Goal: Find contact information: Find contact information

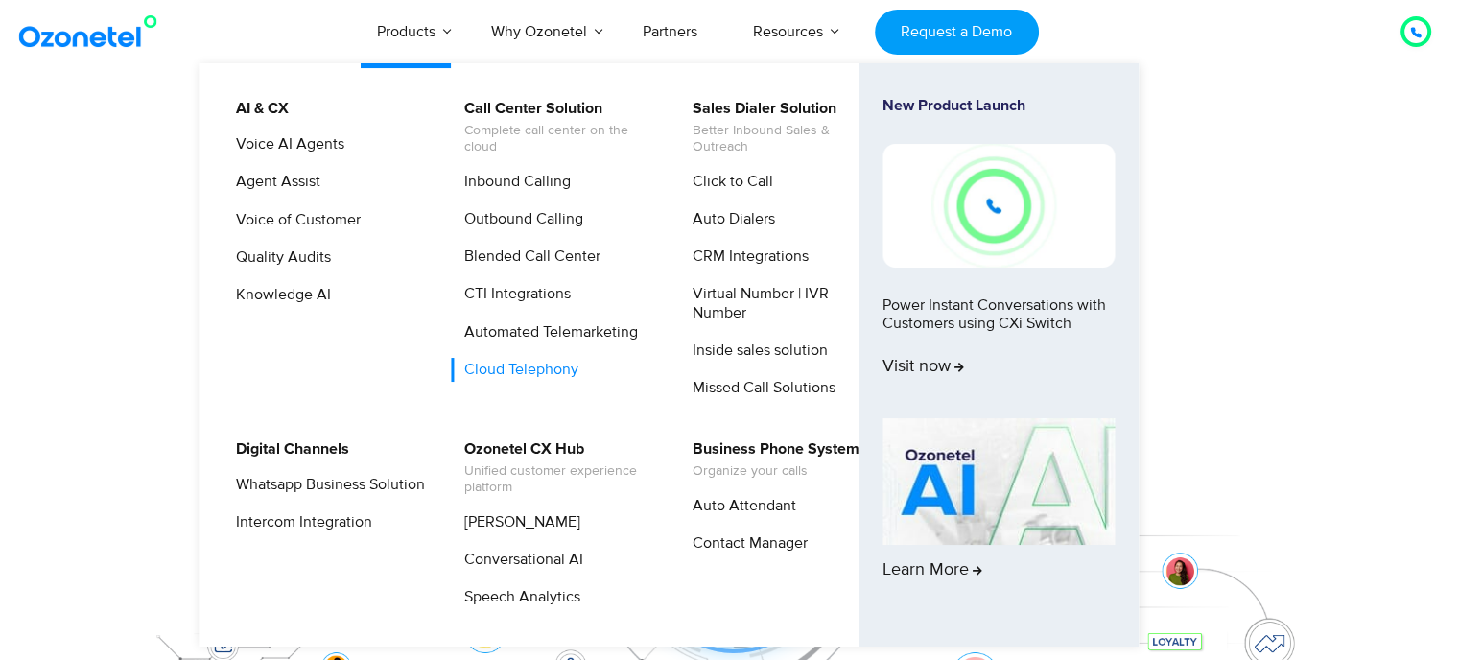
click at [545, 368] on link "Cloud Telephony" at bounding box center [517, 370] width 130 height 24
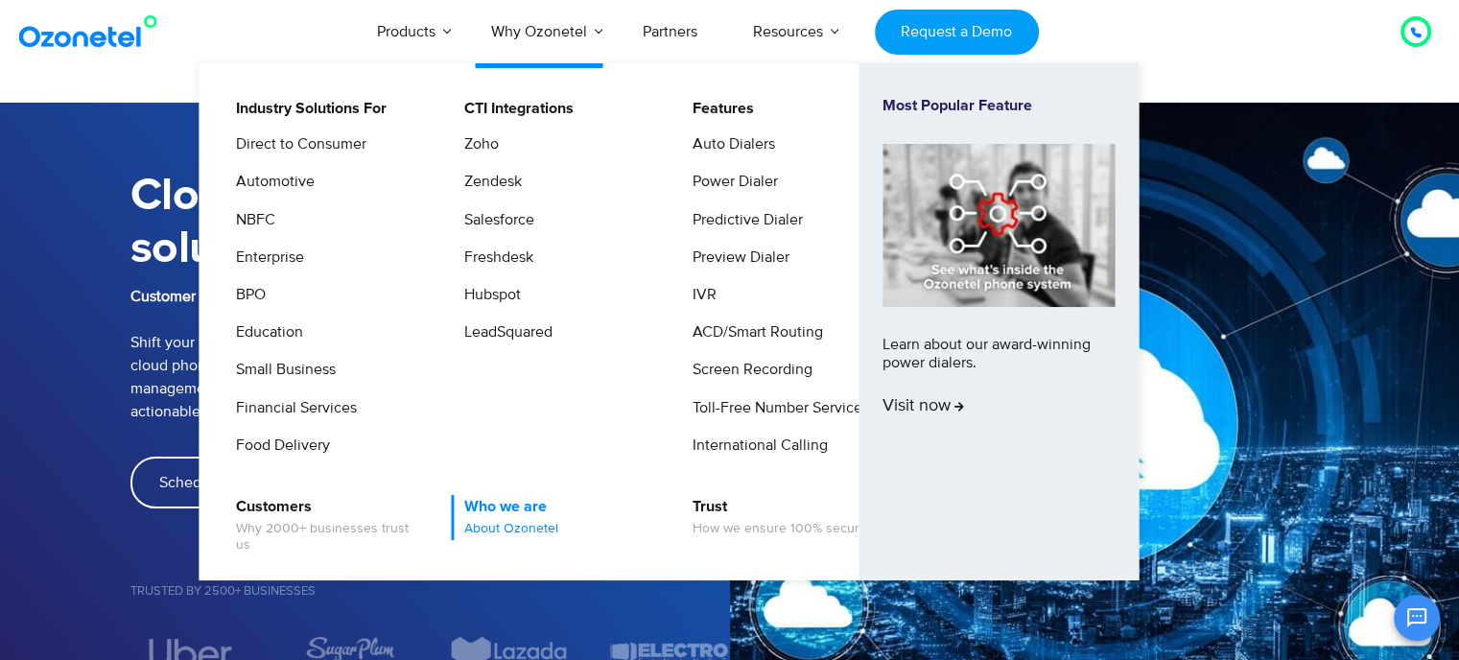
click at [493, 525] on span "About Ozonetel" at bounding box center [511, 529] width 94 height 16
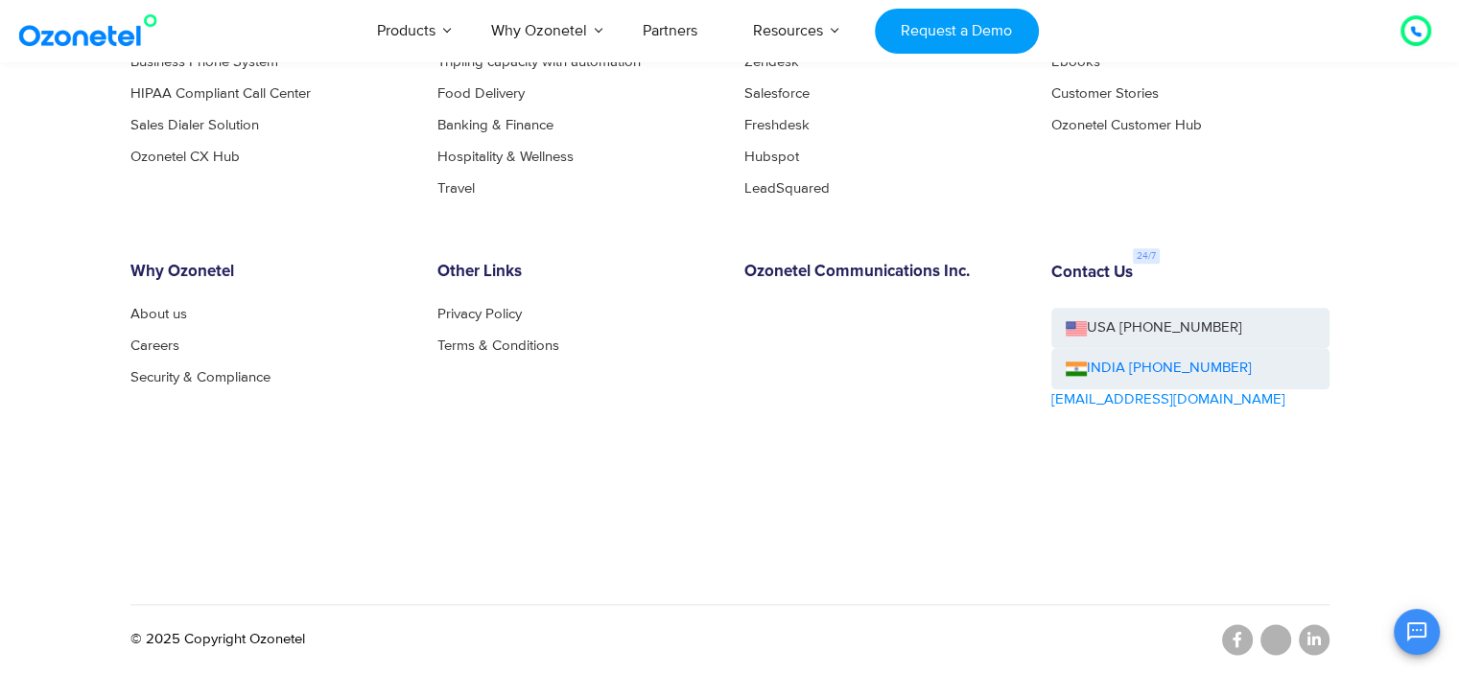
scroll to position [2179, 0]
click at [1163, 366] on link "INDIA [PHONE_NUMBER]" at bounding box center [1159, 370] width 186 height 22
